Goal: Task Accomplishment & Management: Manage account settings

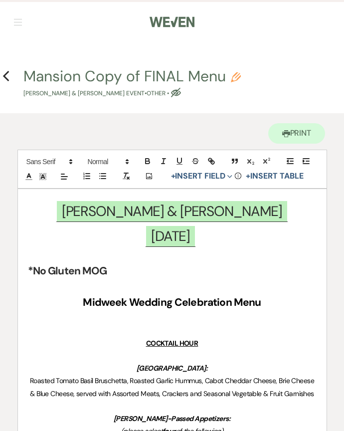
click at [9, 77] on icon "Previous" at bounding box center [5, 76] width 7 height 12
click at [15, 69] on h4 "Previous Mansion Copy of FINAL Menu Pencil Matt Coleman & Carrisa Bailey's Even…" at bounding box center [172, 82] width 344 height 32
click at [8, 71] on icon "Previous" at bounding box center [5, 76] width 7 height 12
click at [5, 75] on use "button" at bounding box center [5, 76] width 6 height 11
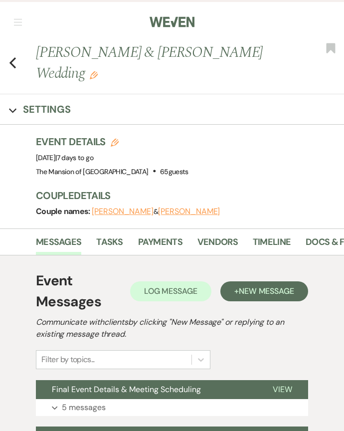
click at [16, 64] on icon "Previous" at bounding box center [12, 63] width 7 height 12
click at [13, 67] on icon "Previous" at bounding box center [12, 63] width 7 height 12
click at [24, 21] on nav "Dashboard Manage Venues Expand The Mansion of Saratoga Bookings To Do Settings …" at bounding box center [172, 21] width 344 height 42
click at [15, 20] on button "button" at bounding box center [18, 22] width 8 height 6
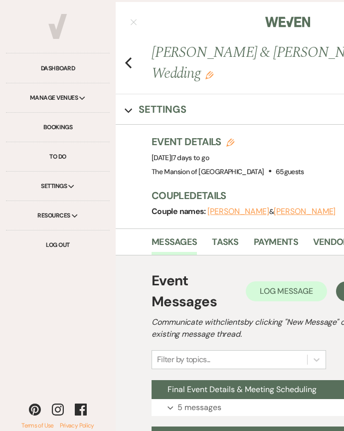
click at [74, 130] on link "Bookings" at bounding box center [58, 127] width 104 height 29
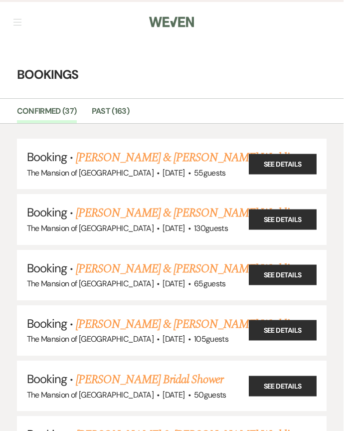
click at [172, 162] on link "[PERSON_NAME] & [PERSON_NAME] Wedding" at bounding box center [187, 158] width 223 height 18
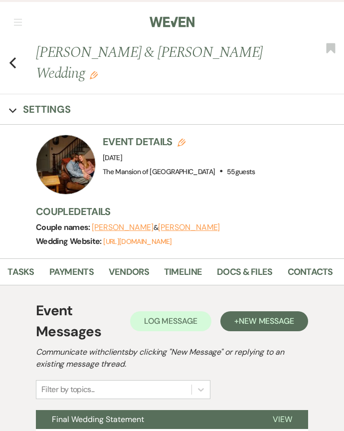
scroll to position [0, 90]
click at [247, 277] on link "Docs & Files" at bounding box center [243, 275] width 55 height 20
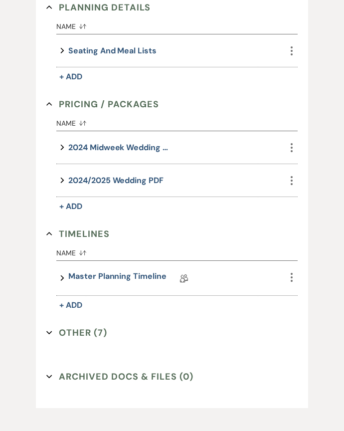
scroll to position [881, 0]
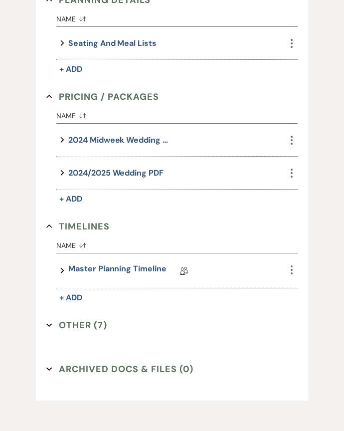
click at [87, 322] on button "Other (7) Expand" at bounding box center [76, 325] width 61 height 15
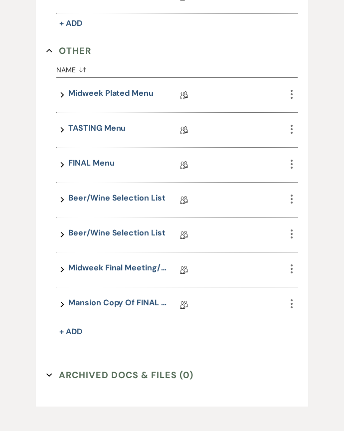
scroll to position [1180, 0]
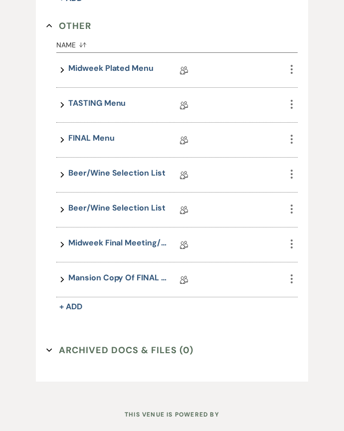
click at [114, 246] on link "Midweek Final Meeting/Numbers Doc" at bounding box center [118, 244] width 100 height 15
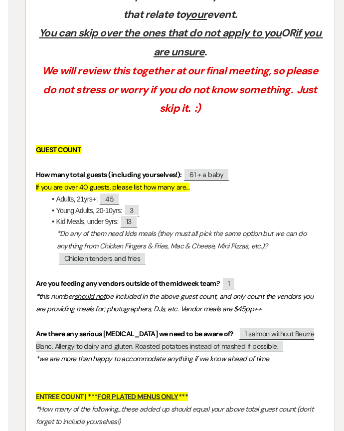
scroll to position [287, 0]
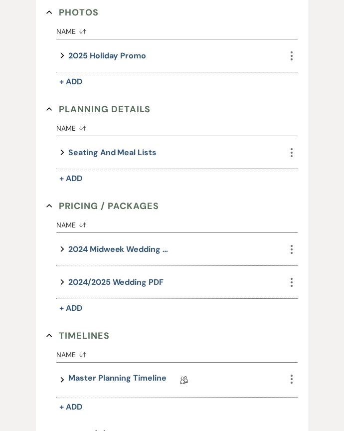
scroll to position [772, 0]
click at [110, 383] on link "Master Planning Timeline" at bounding box center [117, 379] width 98 height 15
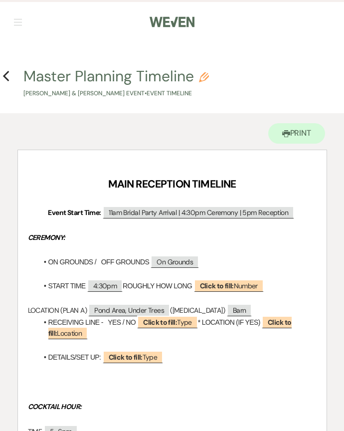
click at [2, 78] on icon "Previous" at bounding box center [5, 76] width 7 height 12
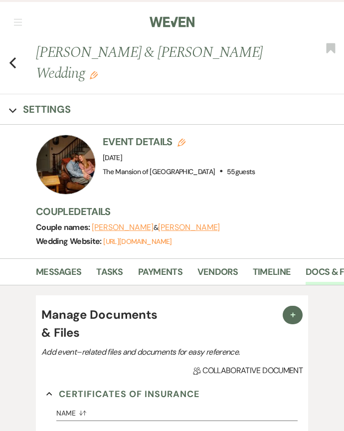
click at [9, 68] on icon "Previous" at bounding box center [12, 63] width 7 height 12
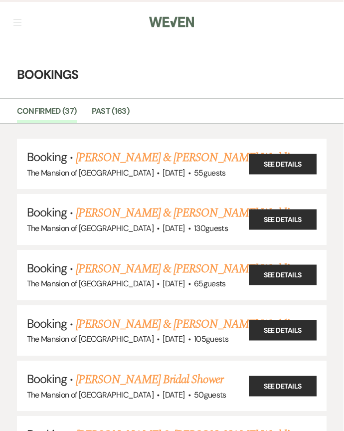
click at [163, 215] on link "[PERSON_NAME] & [PERSON_NAME] Wedding" at bounding box center [187, 213] width 223 height 18
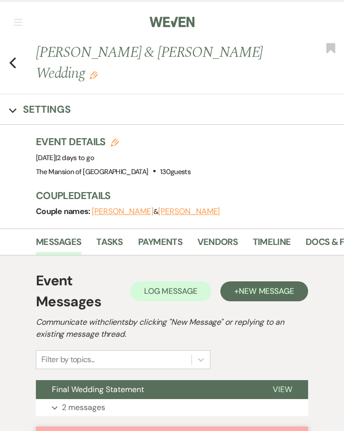
click at [320, 241] on link "Docs & Files" at bounding box center [333, 245] width 55 height 20
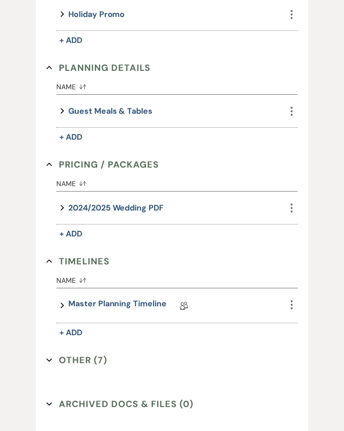
scroll to position [786, 0]
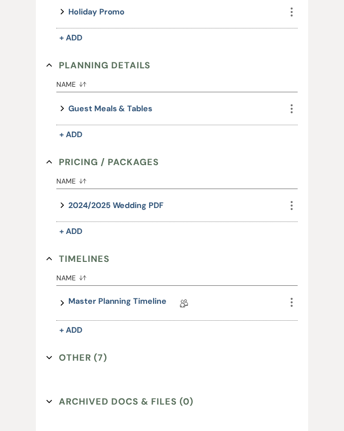
click at [133, 302] on link "Master Planning Timeline" at bounding box center [117, 302] width 98 height 15
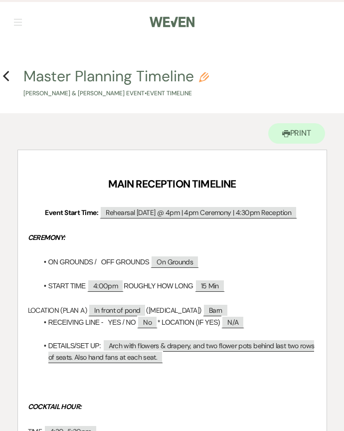
click at [5, 76] on icon "Previous" at bounding box center [5, 76] width 7 height 12
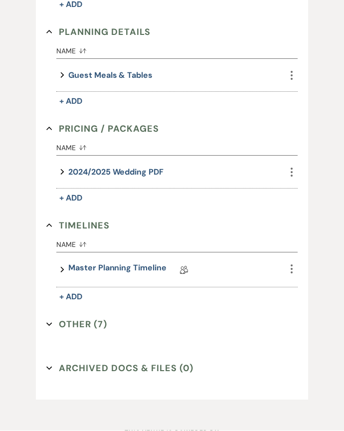
click at [103, 372] on button "Archived Docs & Files (0) Expand" at bounding box center [119, 368] width 147 height 15
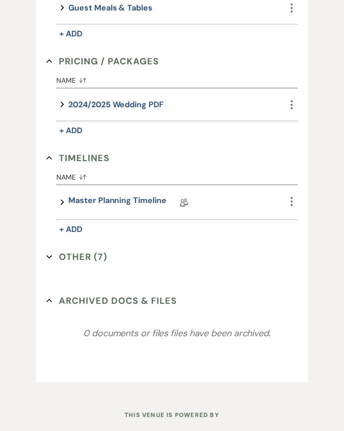
scroll to position [887, 0]
click at [90, 251] on button "Other (7) Expand" at bounding box center [76, 256] width 61 height 15
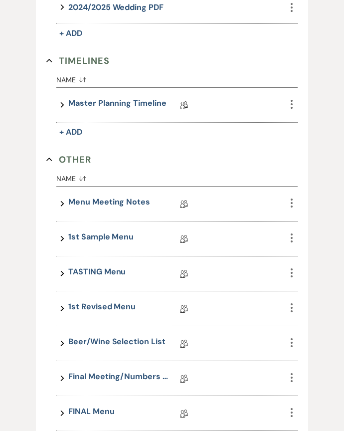
scroll to position [988, 0]
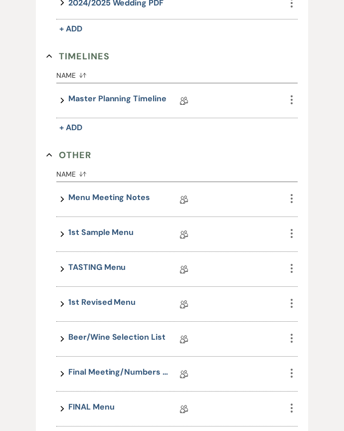
click at [108, 370] on link "Final Meeting/Numbers Doc" at bounding box center [118, 373] width 100 height 15
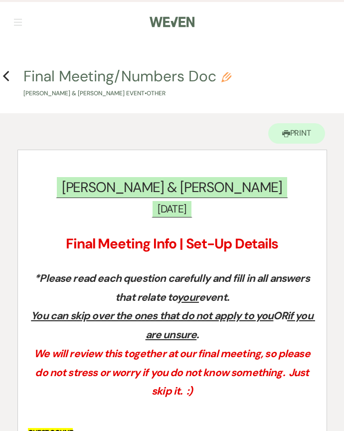
click at [6, 71] on icon "Previous" at bounding box center [5, 76] width 7 height 12
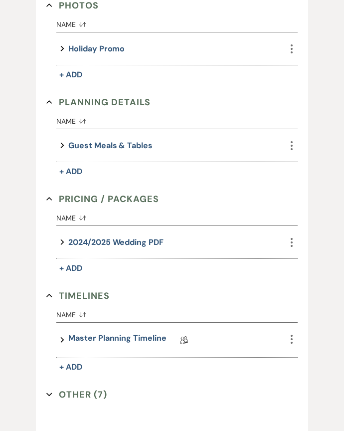
scroll to position [742, 0]
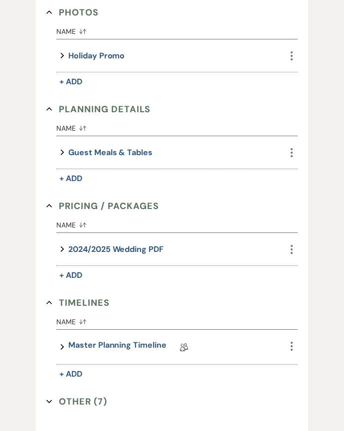
click at [111, 349] on link "Master Planning Timeline" at bounding box center [117, 346] width 98 height 15
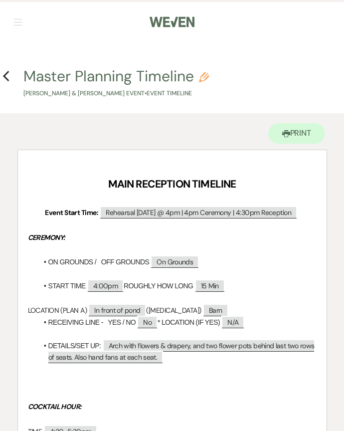
click at [9, 72] on icon "Previous" at bounding box center [5, 76] width 7 height 12
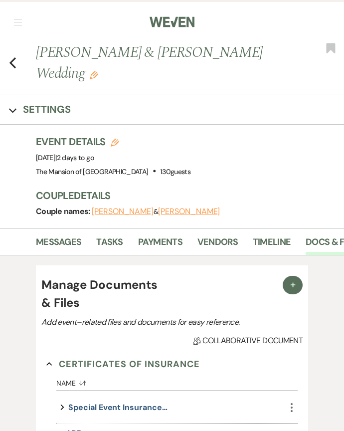
click at [9, 56] on button "Previous" at bounding box center [12, 62] width 7 height 14
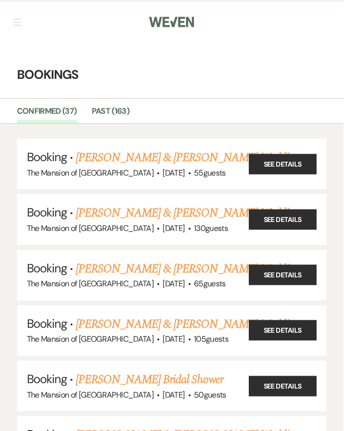
click at [180, 155] on link "[PERSON_NAME] & [PERSON_NAME] Wedding" at bounding box center [187, 158] width 223 height 18
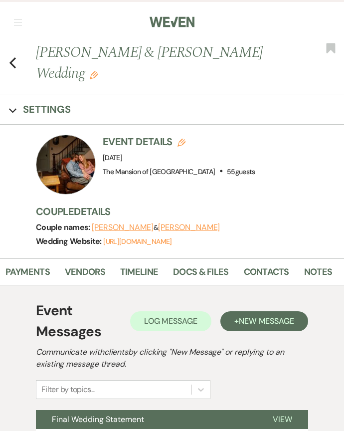
scroll to position [0, 132]
click at [201, 268] on link "Docs & Files" at bounding box center [200, 275] width 55 height 20
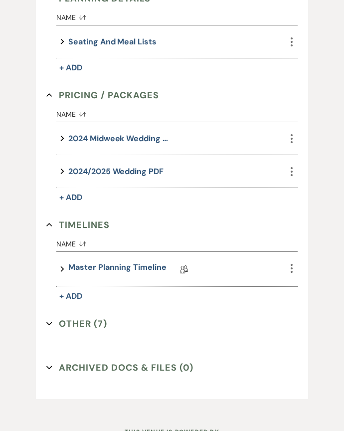
click at [89, 327] on button "Other (7) Expand" at bounding box center [76, 324] width 61 height 15
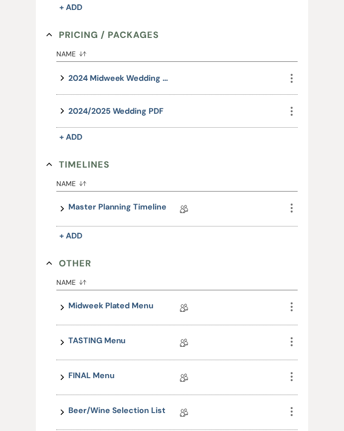
scroll to position [1090, 0]
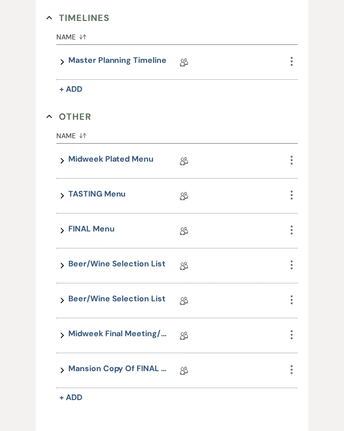
click at [116, 369] on link "Mansion Copy of FINAL Menu" at bounding box center [118, 369] width 100 height 15
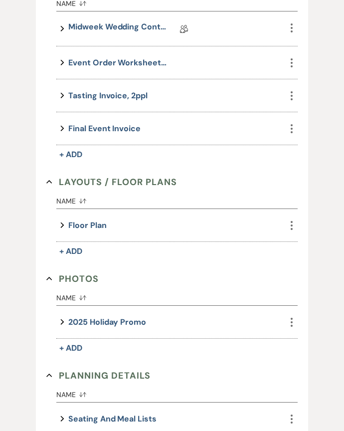
click at [106, 229] on button "Floor Plan" at bounding box center [87, 225] width 38 height 13
